Goal: Information Seeking & Learning: Learn about a topic

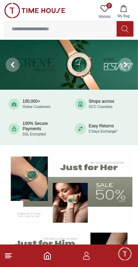
click at [91, 250] on footer at bounding box center [69, 256] width 138 height 23
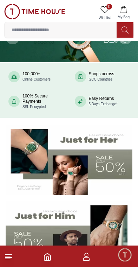
click at [89, 257] on icon "button" at bounding box center [86, 256] width 8 height 8
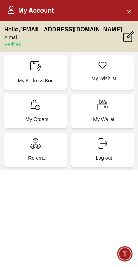
click at [33, 104] on icon at bounding box center [35, 105] width 11 height 11
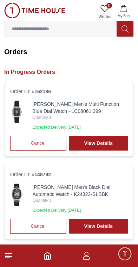
click at [13, 115] on img at bounding box center [17, 112] width 14 height 23
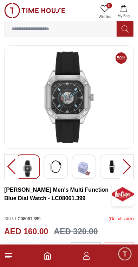
click at [57, 161] on img at bounding box center [56, 167] width 13 height 13
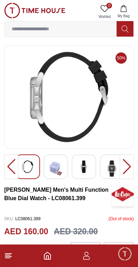
click at [75, 157] on div at bounding box center [84, 167] width 25 height 25
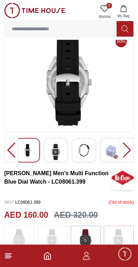
scroll to position [8, 0]
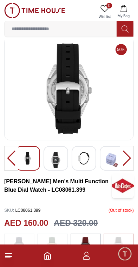
click at [62, 158] on img at bounding box center [56, 160] width 13 height 16
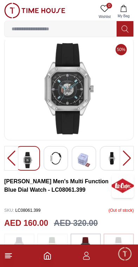
click at [58, 161] on img at bounding box center [56, 158] width 13 height 13
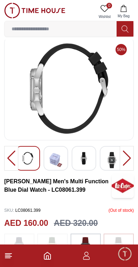
click at [82, 160] on img at bounding box center [84, 158] width 13 height 13
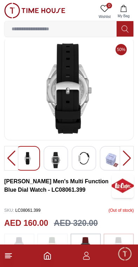
click at [103, 156] on div at bounding box center [112, 158] width 25 height 25
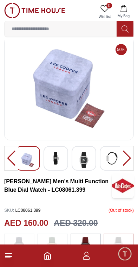
click at [81, 162] on img at bounding box center [84, 160] width 13 height 16
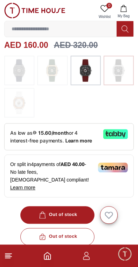
scroll to position [187, 0]
click at [84, 248] on footer at bounding box center [69, 256] width 138 height 23
click at [51, 254] on icon "Home" at bounding box center [47, 256] width 8 height 8
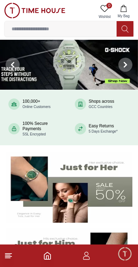
click at [90, 254] on icon "button" at bounding box center [86, 256] width 8 height 8
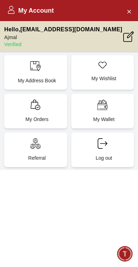
click at [26, 111] on div "My Orders" at bounding box center [35, 111] width 63 height 35
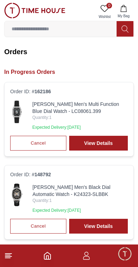
click at [21, 198] on img at bounding box center [17, 195] width 14 height 23
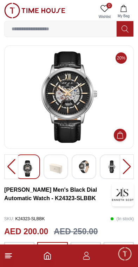
click at [62, 166] on img at bounding box center [56, 169] width 13 height 16
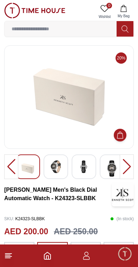
click at [87, 166] on img at bounding box center [84, 167] width 13 height 13
